Goal: Navigation & Orientation: Find specific page/section

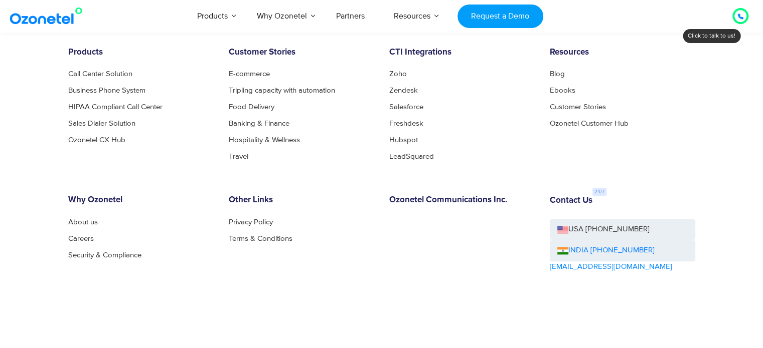
scroll to position [1029, 0]
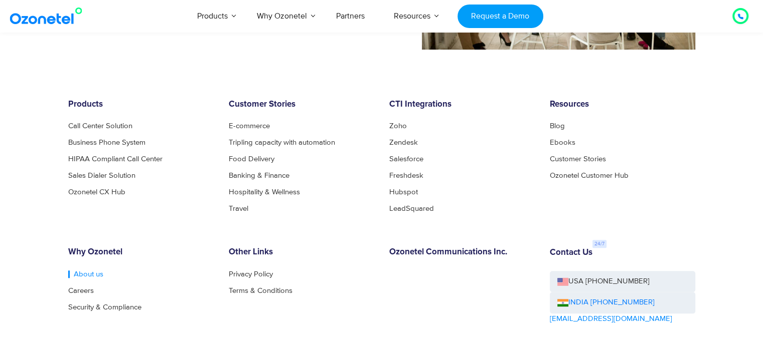
click at [91, 271] on link "About us" at bounding box center [85, 275] width 35 height 8
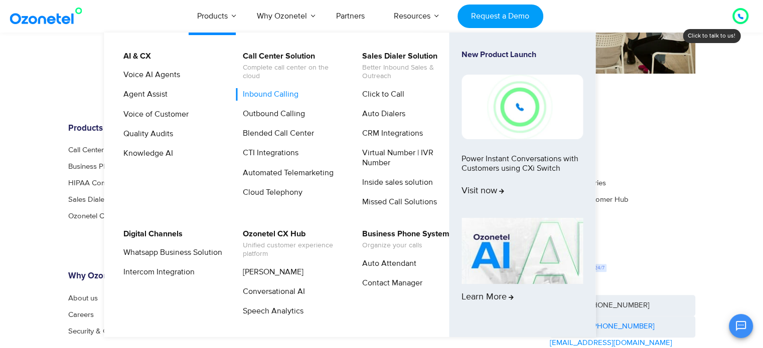
scroll to position [997, 0]
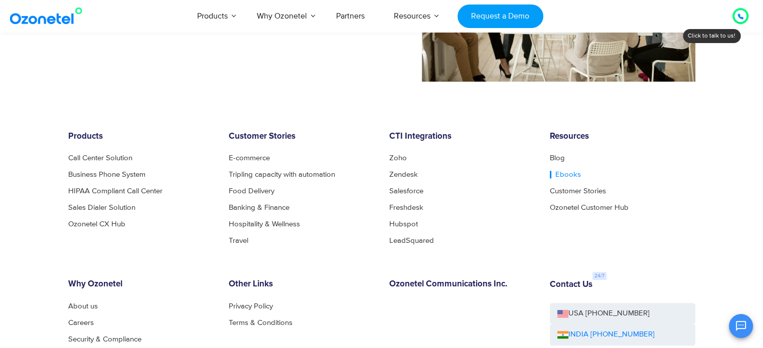
click at [559, 173] on link "Ebooks" at bounding box center [565, 175] width 31 height 8
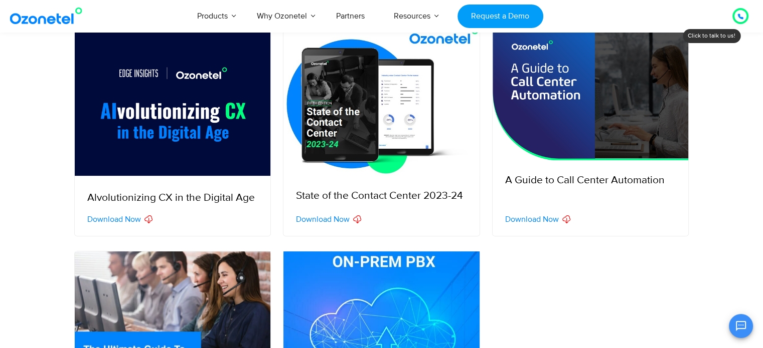
scroll to position [244, 0]
